Goal: Information Seeking & Learning: Stay updated

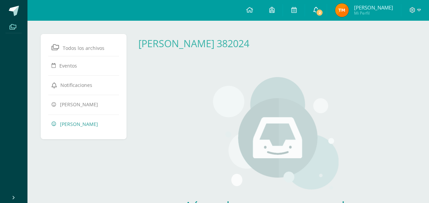
click at [326, 7] on link "2" at bounding box center [316, 10] width 22 height 20
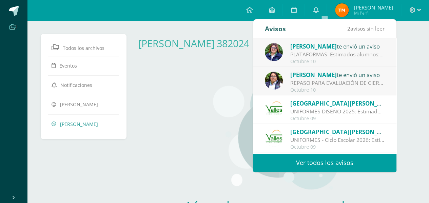
click at [309, 163] on link "Ver todos los avisos" at bounding box center [324, 162] width 143 height 19
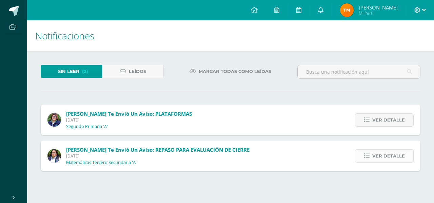
click at [378, 158] on span "Ver detalle" at bounding box center [388, 155] width 33 height 13
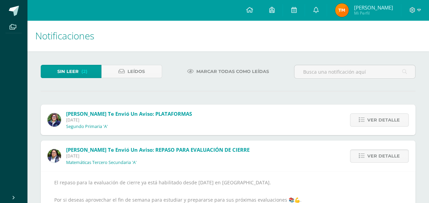
scroll to position [72, 0]
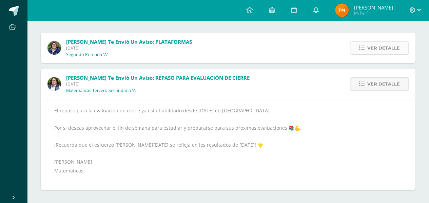
click at [378, 47] on span "Ver detalle" at bounding box center [383, 48] width 33 height 13
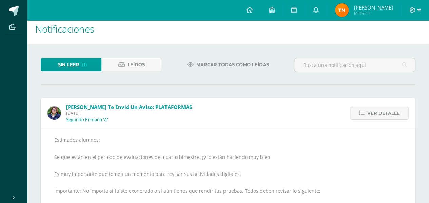
scroll to position [0, 0]
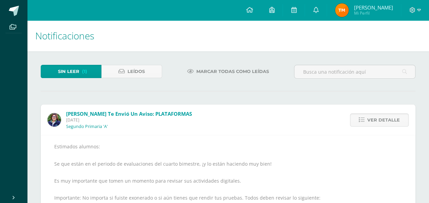
click at [66, 70] on span "Sin leer" at bounding box center [68, 71] width 21 height 13
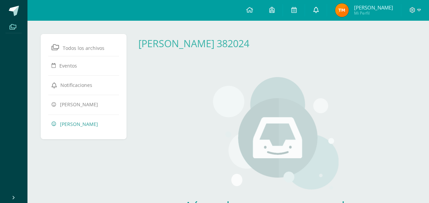
click at [326, 9] on link at bounding box center [316, 10] width 22 height 20
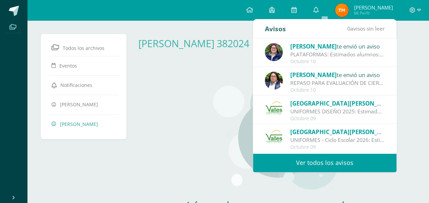
click at [341, 99] on div "Colegio Valles te envió un aviso" at bounding box center [337, 103] width 94 height 9
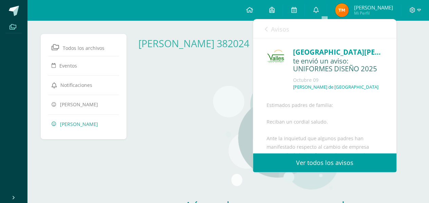
click at [282, 25] on span "Avisos" at bounding box center [280, 29] width 18 height 8
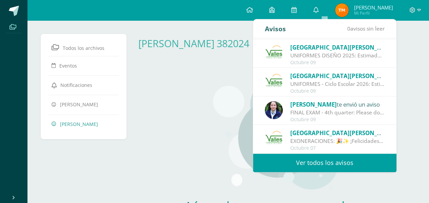
scroll to position [56, 0]
click at [322, 82] on div "UNIFORMES - Ciclo Escolar 2026: Estimados padres de familia: Reciban un cordial…" at bounding box center [337, 84] width 94 height 8
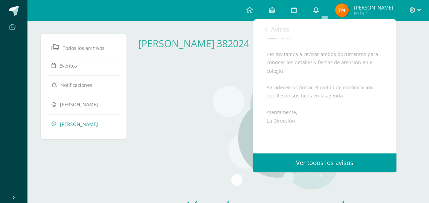
scroll to position [238, 0]
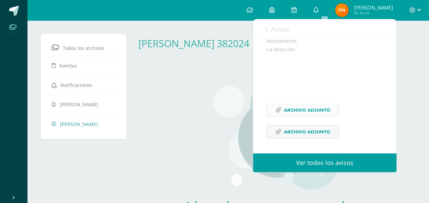
click at [302, 109] on span "Archivo Adjunto" at bounding box center [307, 110] width 46 height 13
